Goal: Task Accomplishment & Management: Manage account settings

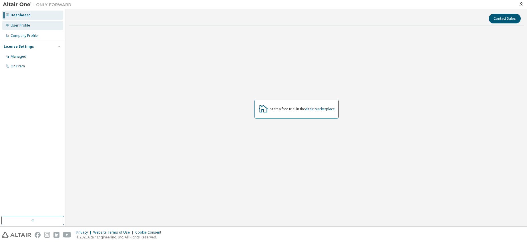
click at [23, 25] on div "User Profile" at bounding box center [20, 25] width 19 height 5
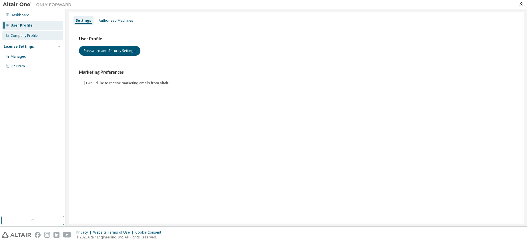
click at [22, 33] on div "Company Profile" at bounding box center [32, 35] width 61 height 9
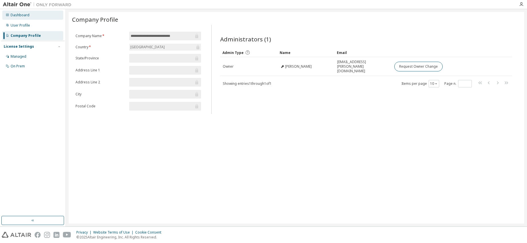
click at [19, 17] on div "Dashboard" at bounding box center [20, 15] width 19 height 5
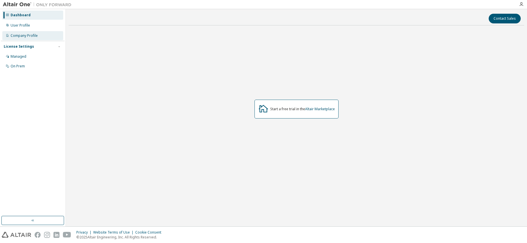
click at [21, 36] on div "Company Profile" at bounding box center [24, 35] width 27 height 5
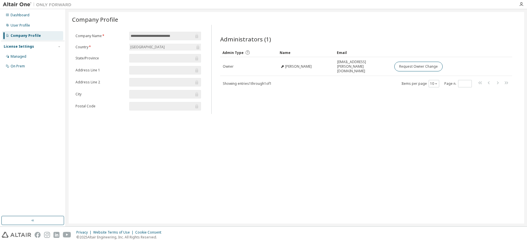
click at [23, 48] on div "License Settings" at bounding box center [19, 46] width 30 height 5
click at [20, 55] on div "Managed" at bounding box center [19, 56] width 16 height 5
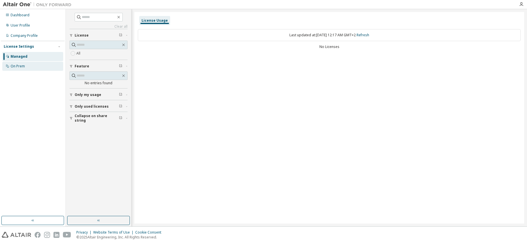
click at [18, 66] on div "On Prem" at bounding box center [18, 66] width 14 height 5
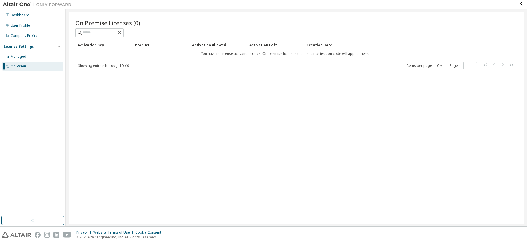
click at [13, 52] on div "License Settings Managed On Prem" at bounding box center [33, 56] width 64 height 31
click at [13, 56] on div "Managed" at bounding box center [19, 56] width 16 height 5
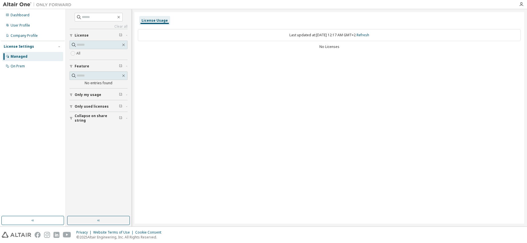
click at [88, 98] on button "Only my usage" at bounding box center [98, 95] width 58 height 13
click at [24, 47] on div "License Settings" at bounding box center [19, 46] width 30 height 5
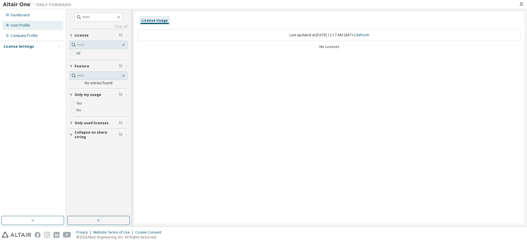
click at [22, 29] on div "User Profile" at bounding box center [32, 25] width 61 height 9
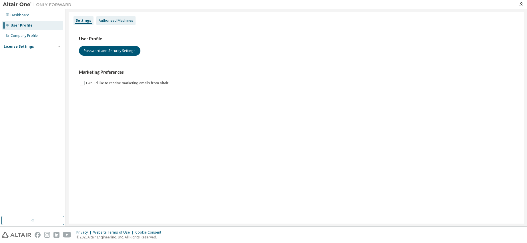
click at [110, 23] on div "Authorized Machines" at bounding box center [116, 20] width 35 height 5
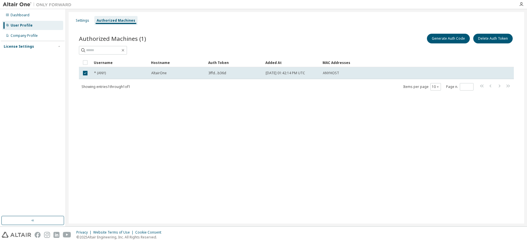
click at [201, 120] on div "Settings Authorized Machines Authorized Machines (1) Generate Auth Code Delete …" at bounding box center [297, 118] width 456 height 212
click at [450, 37] on button "Generate Auth Code" at bounding box center [448, 39] width 43 height 10
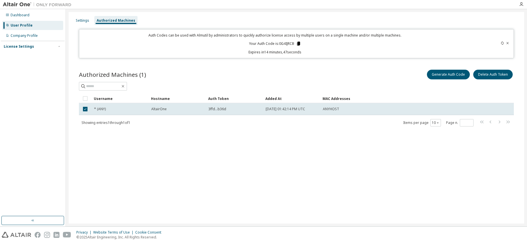
click at [299, 45] on icon at bounding box center [298, 44] width 3 height 4
click at [39, 39] on div "Company Profile" at bounding box center [32, 35] width 61 height 9
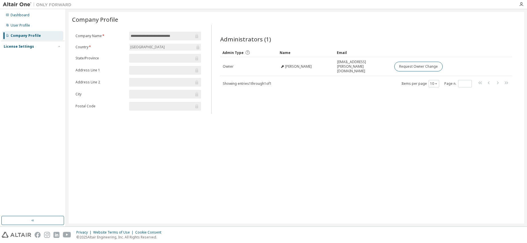
click at [23, 47] on div "License Settings" at bounding box center [19, 46] width 30 height 5
click at [18, 54] on div "Managed" at bounding box center [32, 56] width 61 height 9
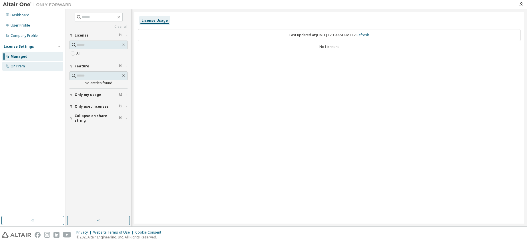
click at [18, 67] on div "On Prem" at bounding box center [18, 66] width 14 height 5
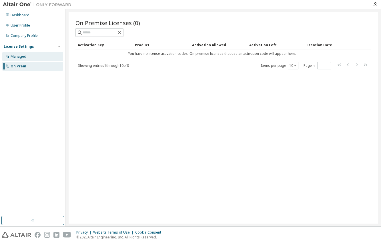
click at [27, 56] on div "Managed" at bounding box center [32, 56] width 61 height 9
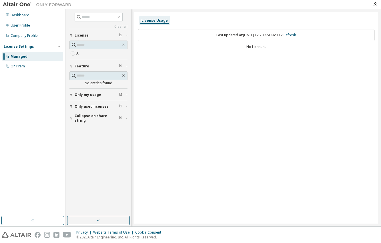
click at [171, 43] on div "Last updated at: [DATE] 12:20 AM GMT+2 Refresh No Licenses" at bounding box center [256, 40] width 237 height 28
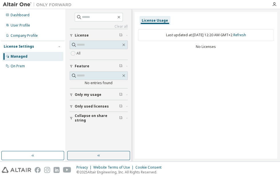
click at [172, 100] on div "License Usage Last updated at: [DATE] 12:20 AM GMT+2 Refresh No Licenses" at bounding box center [205, 85] width 142 height 147
click at [274, 4] on icon "button" at bounding box center [274, 4] width 5 height 5
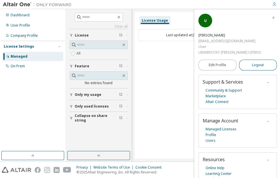
click at [252, 62] on span "Logout" at bounding box center [258, 65] width 12 height 6
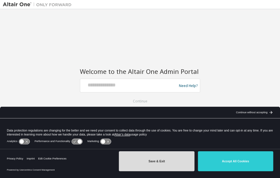
click at [172, 169] on button "Save & Exit" at bounding box center [156, 162] width 75 height 20
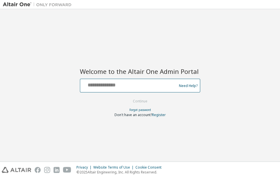
click at [144, 88] on input "text" at bounding box center [129, 84] width 94 height 8
click at [107, 89] on input "**********" at bounding box center [129, 84] width 94 height 8
type input "**********"
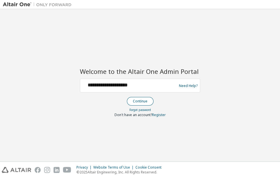
click at [139, 102] on button "Continue" at bounding box center [140, 101] width 27 height 9
